Goal: Find contact information: Find contact information

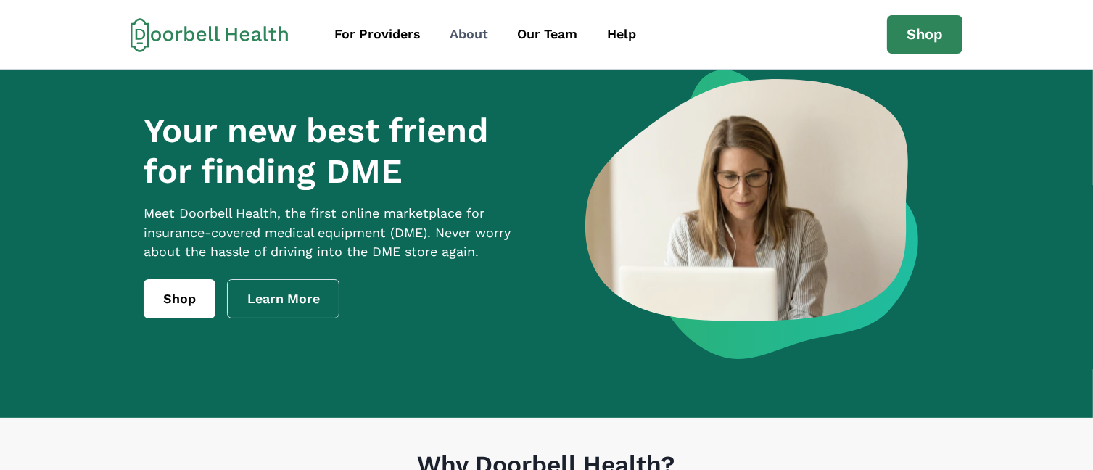
click at [455, 38] on div "About" at bounding box center [469, 35] width 38 height 20
click at [403, 30] on div "For Providers" at bounding box center [377, 35] width 86 height 20
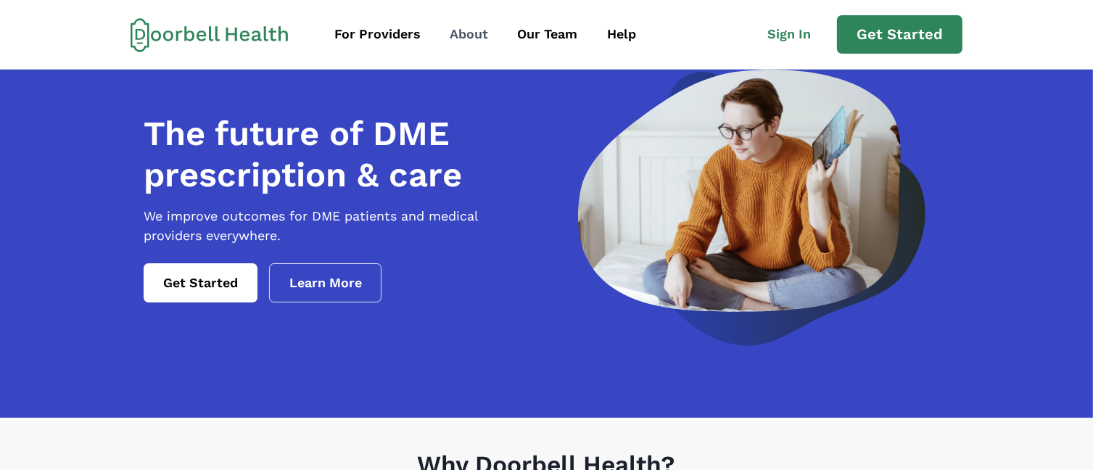
click at [450, 35] on div "About" at bounding box center [469, 35] width 38 height 20
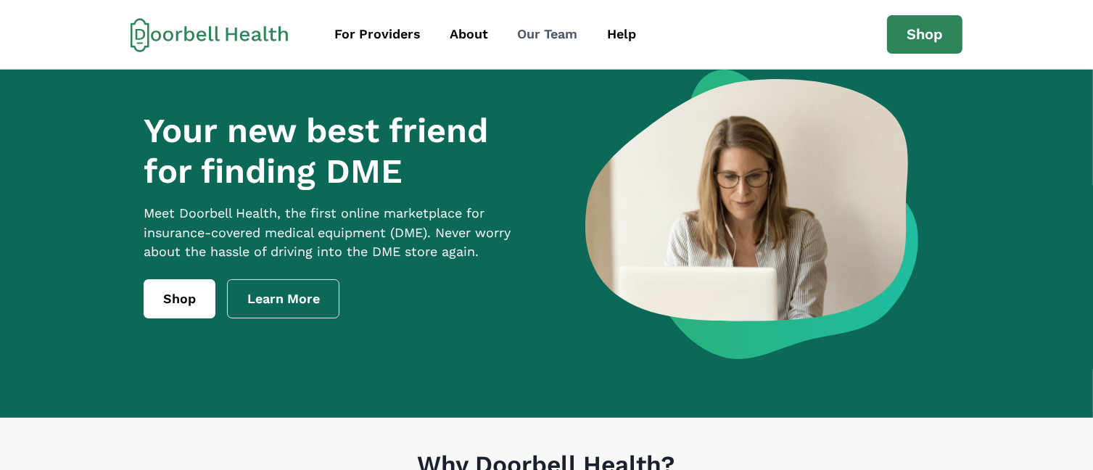
click at [563, 35] on div "Our Team" at bounding box center [548, 35] width 60 height 20
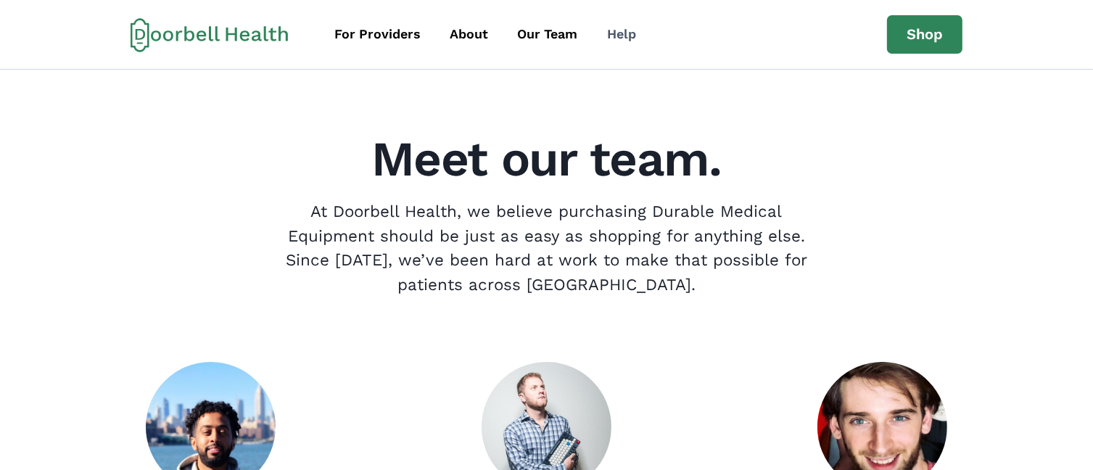
click at [616, 38] on div "Help" at bounding box center [621, 35] width 29 height 20
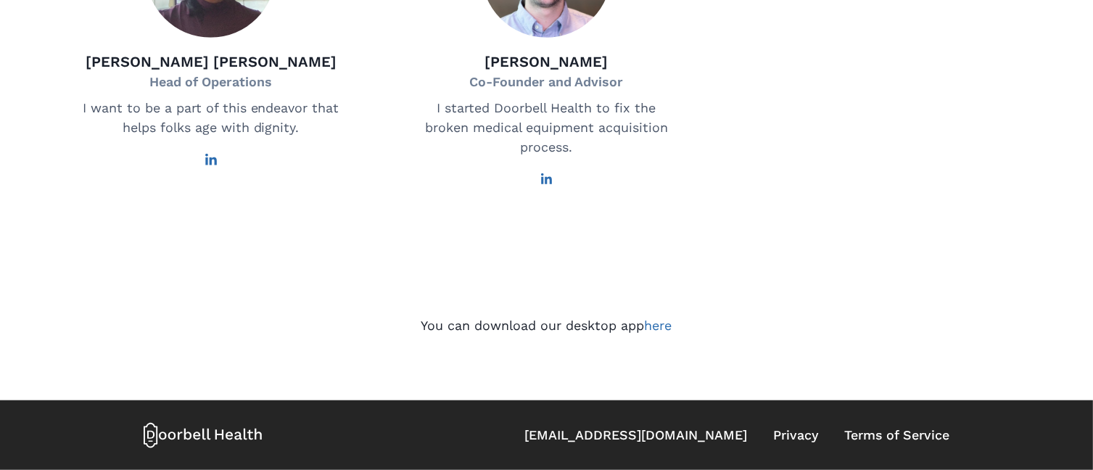
scroll to position [1154, 0]
